Goal: Information Seeking & Learning: Learn about a topic

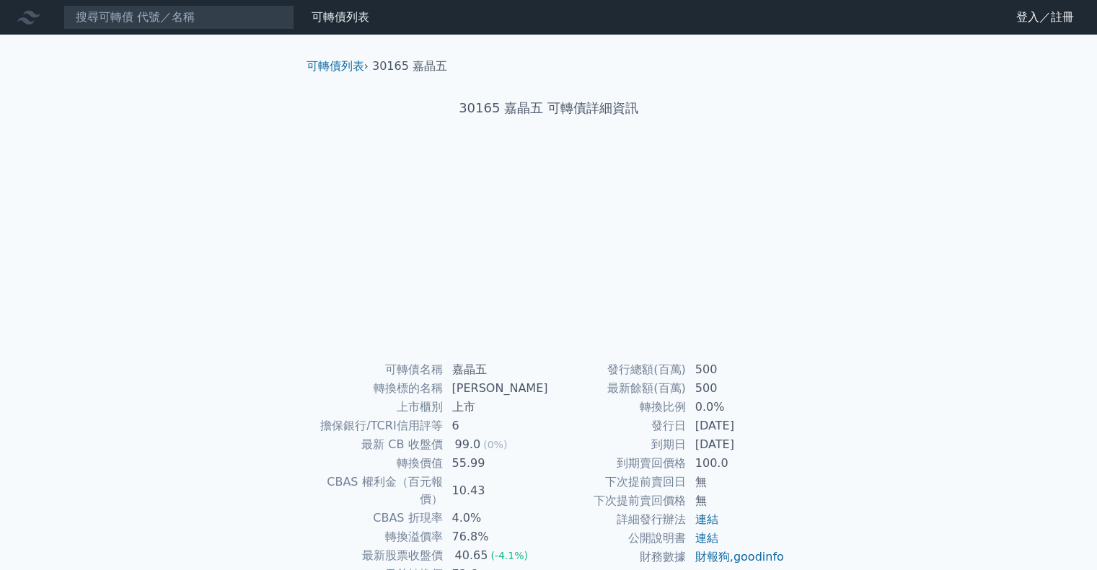
scroll to position [97, 0]
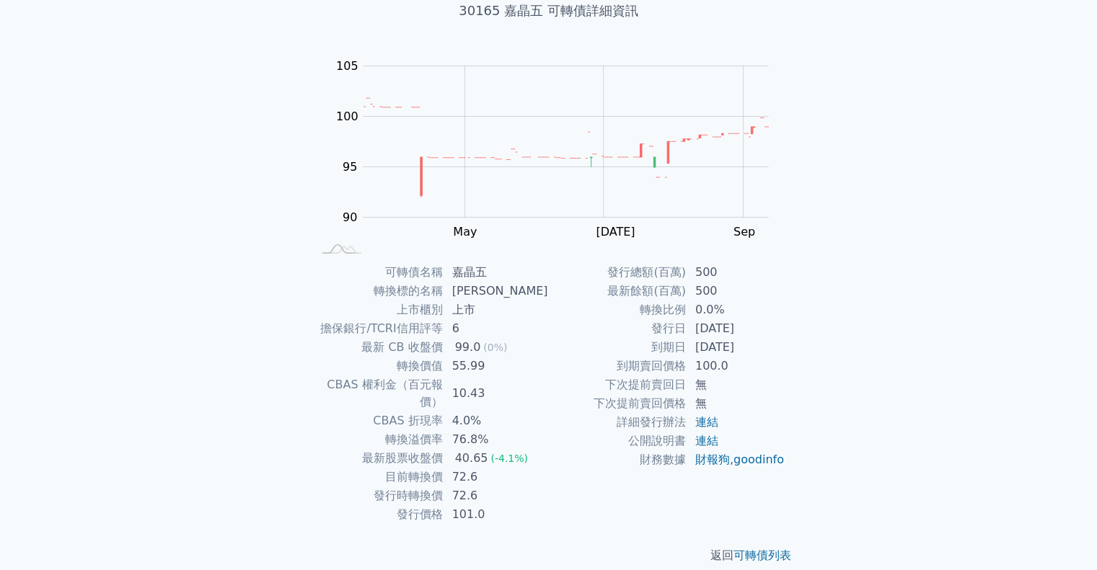
click at [852, 273] on div "可轉債列表 財務數據 可轉債列表 財務數據 登入／註冊 登入／註冊 可轉債列表 › 30165 嘉晶五 30165 嘉晶五 可轉債詳細資訊 Zoom Out …" at bounding box center [548, 245] width 1097 height 685
drag, startPoint x: 453, startPoint y: 363, endPoint x: 489, endPoint y: 363, distance: 35.3
click at [489, 363] on td "55.99" at bounding box center [495, 366] width 105 height 19
click at [623, 377] on td "下次提前賣回日" at bounding box center [618, 385] width 138 height 19
drag, startPoint x: 691, startPoint y: 373, endPoint x: 747, endPoint y: 366, distance: 56.0
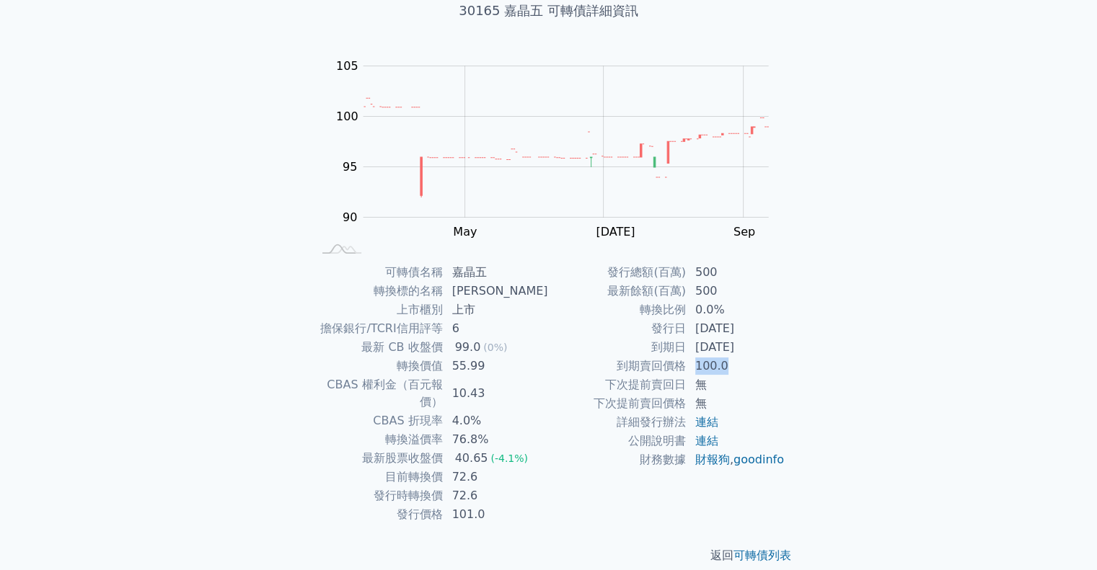
click at [747, 366] on td "100.0" at bounding box center [735, 366] width 99 height 19
click at [801, 377] on div "可轉債名稱 嘉晶五 轉換標的名稱 嘉晶 上市櫃別 上市 擔保銀行/TCRI信用評等 6 最新 CB 收盤價 99.0 (0%) 轉換價值 55.99 CBAS…" at bounding box center [549, 393] width 508 height 261
drag, startPoint x: 681, startPoint y: 351, endPoint x: 781, endPoint y: 349, distance: 100.2
click at [781, 349] on tr "到期日 2027-07-26" at bounding box center [667, 347] width 236 height 19
click at [787, 351] on div "可轉債名稱 嘉晶五 轉換標的名稱 嘉晶 上市櫃別 上市 擔保銀行/TCRI信用評等 6 最新 CB 收盤價 99.0 (0%) 轉換價值 55.99 CBAS…" at bounding box center [549, 393] width 508 height 261
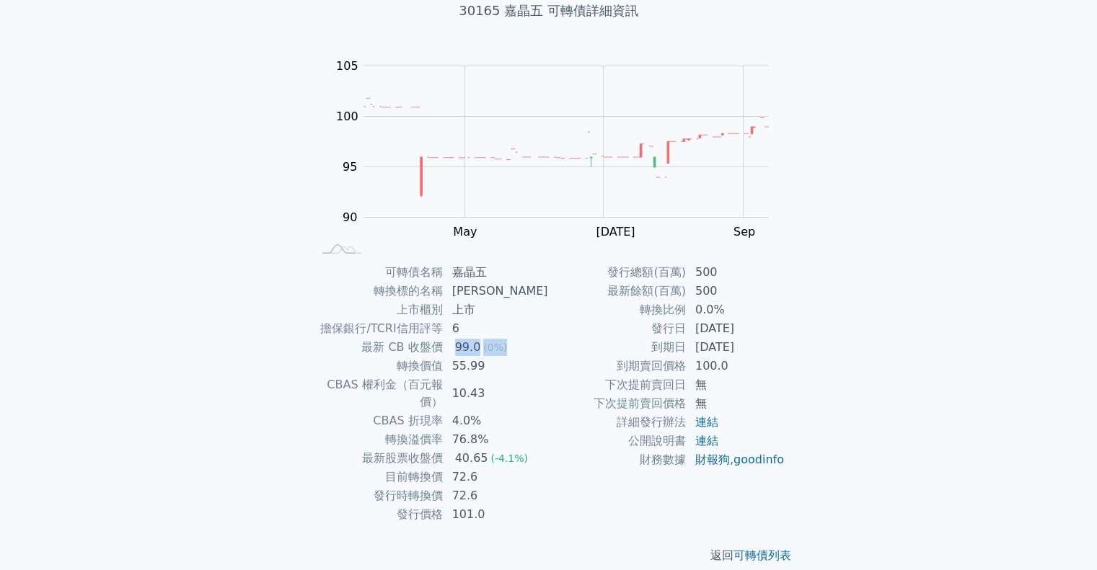
drag, startPoint x: 453, startPoint y: 350, endPoint x: 513, endPoint y: 346, distance: 59.9
click at [513, 346] on td "99.0 (0%)" at bounding box center [495, 347] width 105 height 19
click at [572, 349] on td "到期日" at bounding box center [618, 347] width 138 height 19
drag, startPoint x: 455, startPoint y: 368, endPoint x: 495, endPoint y: 366, distance: 39.7
click at [495, 366] on td "55.99" at bounding box center [495, 366] width 105 height 19
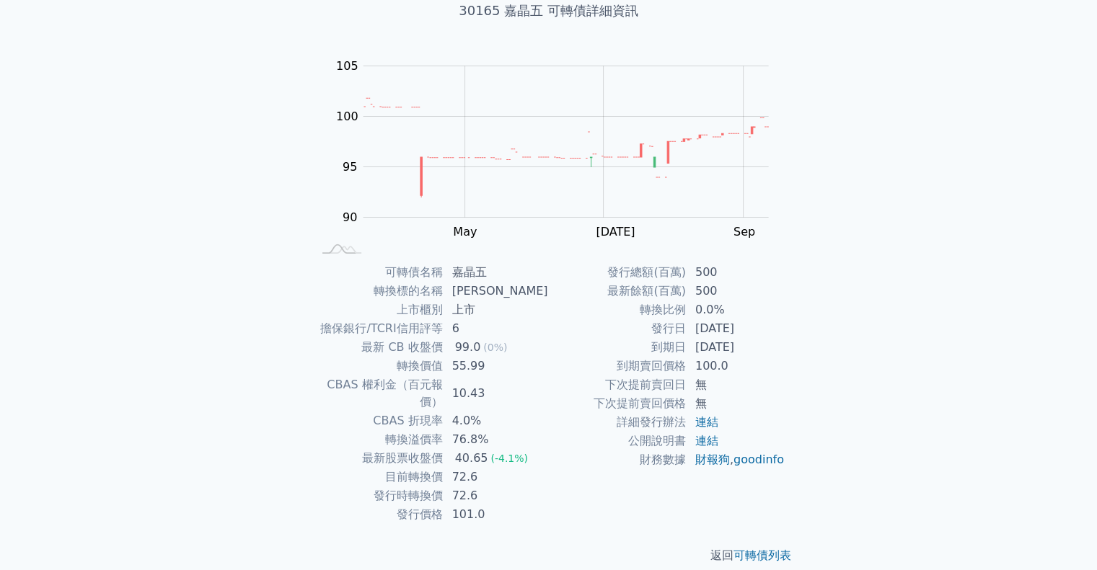
click at [572, 365] on td "到期賣回價格" at bounding box center [618, 366] width 138 height 19
click at [846, 340] on div "可轉債列表 財務數據 可轉債列表 財務數據 登入／註冊 登入／註冊 可轉債列表 › 30165 嘉晶五 30165 嘉晶五 可轉債詳細資訊 Zoom Out …" at bounding box center [548, 245] width 1097 height 685
drag, startPoint x: 687, startPoint y: 367, endPoint x: 730, endPoint y: 370, distance: 42.6
click at [730, 370] on tr "到期賣回價格 100.0" at bounding box center [667, 366] width 236 height 19
click at [749, 376] on td "無" at bounding box center [735, 385] width 99 height 19
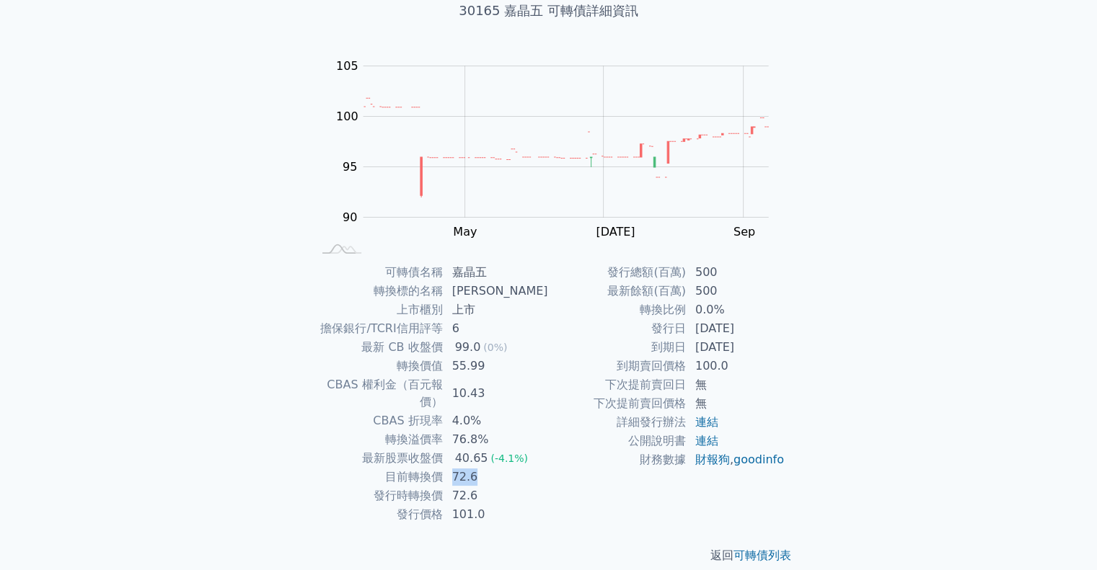
drag, startPoint x: 450, startPoint y: 454, endPoint x: 515, endPoint y: 466, distance: 65.9
click at [515, 468] on td "72.6" at bounding box center [495, 477] width 105 height 19
click at [516, 468] on td "72.6" at bounding box center [495, 477] width 105 height 19
click at [491, 468] on td "72.6" at bounding box center [495, 477] width 105 height 19
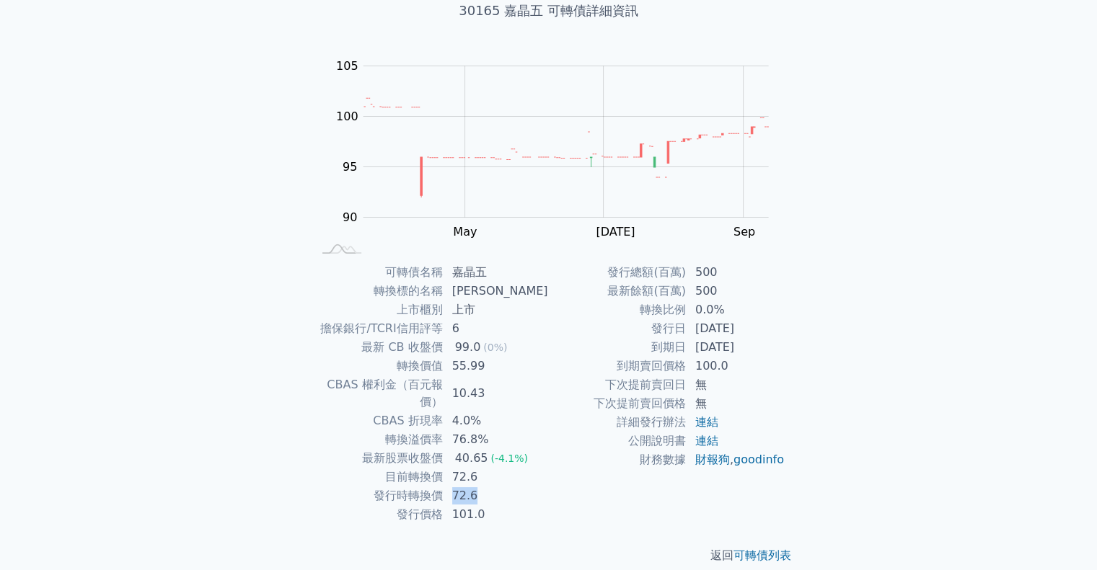
drag, startPoint x: 461, startPoint y: 481, endPoint x: 481, endPoint y: 479, distance: 20.2
click at [481, 487] on td "72.6" at bounding box center [495, 496] width 105 height 19
click at [509, 487] on td "72.6" at bounding box center [495, 496] width 105 height 19
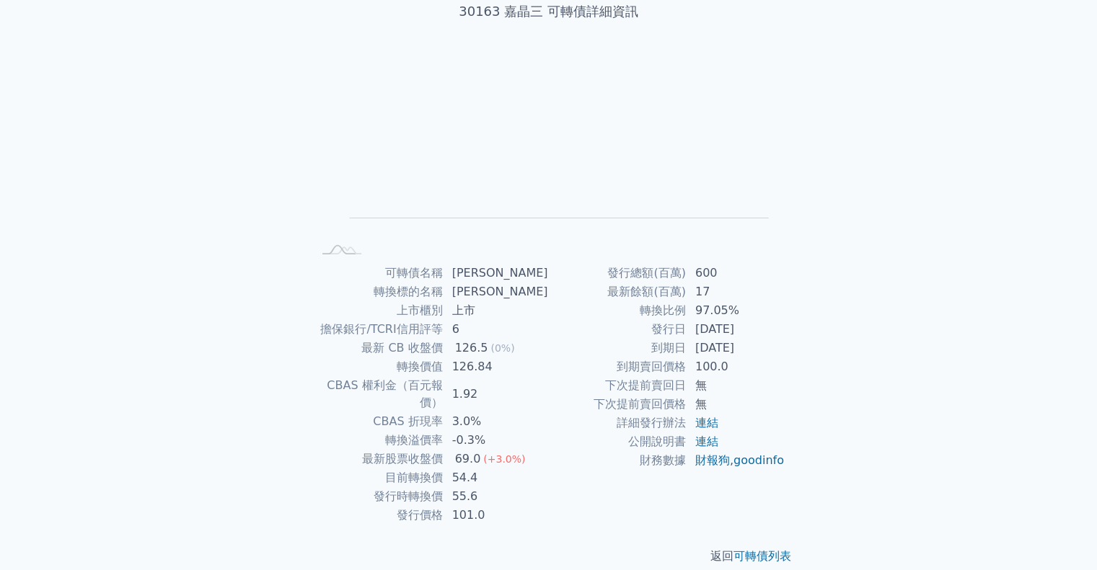
scroll to position [97, 0]
drag, startPoint x: 684, startPoint y: 311, endPoint x: 819, endPoint y: 315, distance: 134.9
click at [818, 315] on div "可轉債列表 › 30163 嘉晶三 30163 嘉晶三 可轉債詳細資訊 Zoom Out L L Chart created using amCharts l…" at bounding box center [549, 262] width 554 height 650
click at [838, 318] on div "可轉債列表 財務數據 可轉債列表 財務數據 登入／註冊 登入／註冊 可轉債列表 › 30163 嘉晶三 30163 嘉晶三 可轉債詳細資訊 Zoom Out …" at bounding box center [548, 245] width 1097 height 685
